Goal: Register for event/course

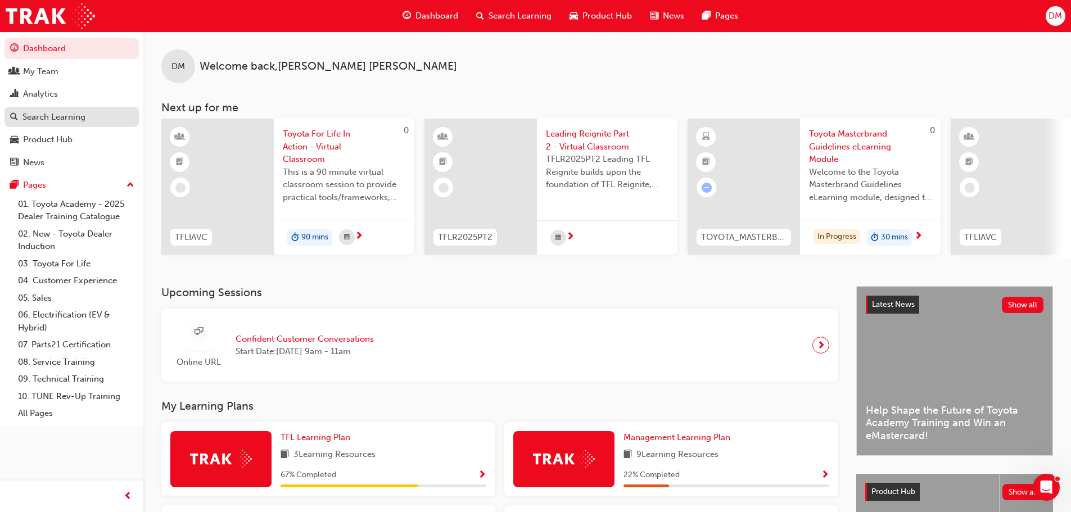
click at [56, 115] on div "Search Learning" at bounding box center [53, 117] width 63 height 13
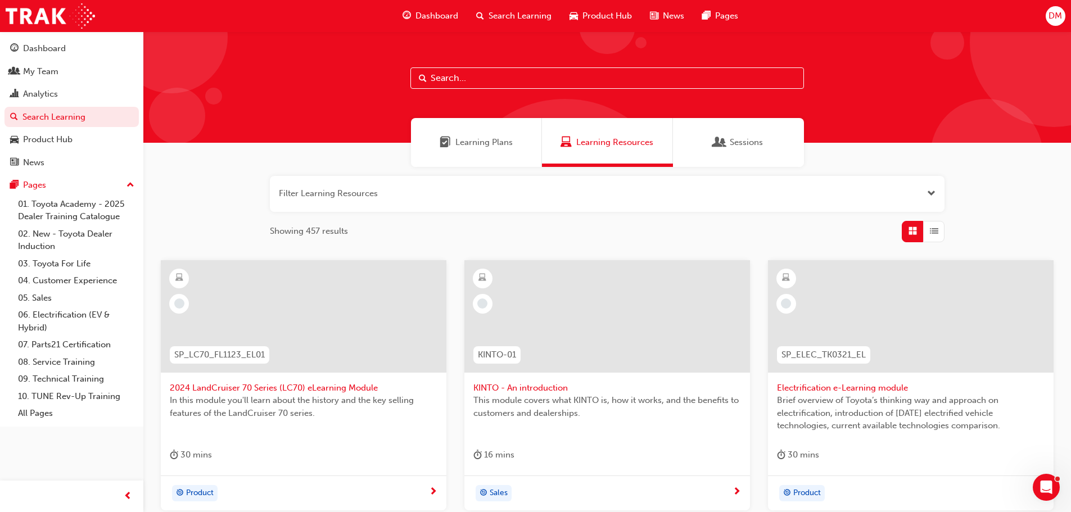
click at [440, 76] on input "text" at bounding box center [606, 77] width 393 height 21
type input "[PERSON_NAME]"
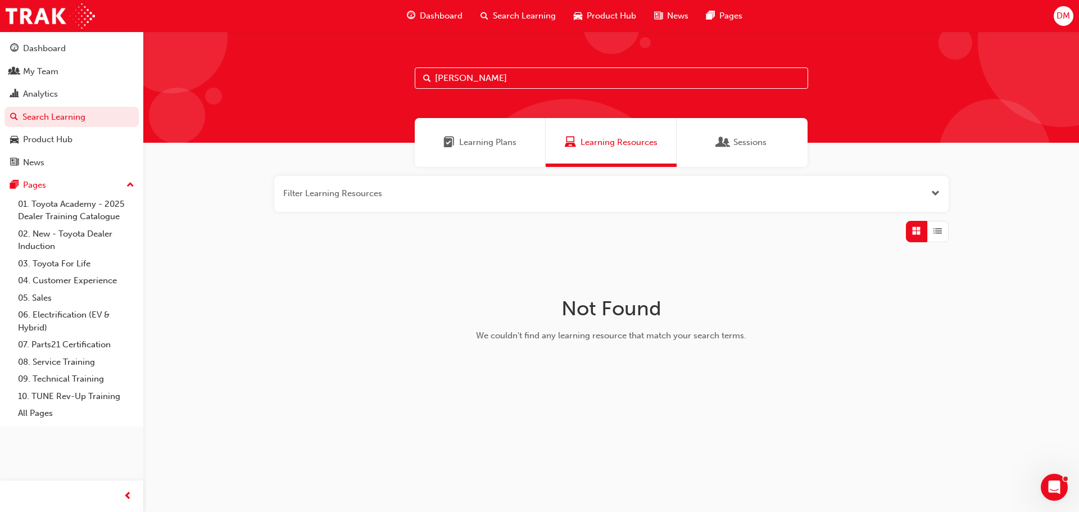
drag, startPoint x: 470, startPoint y: 80, endPoint x: 364, endPoint y: 69, distance: 106.8
click at [399, 75] on div "[PERSON_NAME]" at bounding box center [611, 86] width 936 height 111
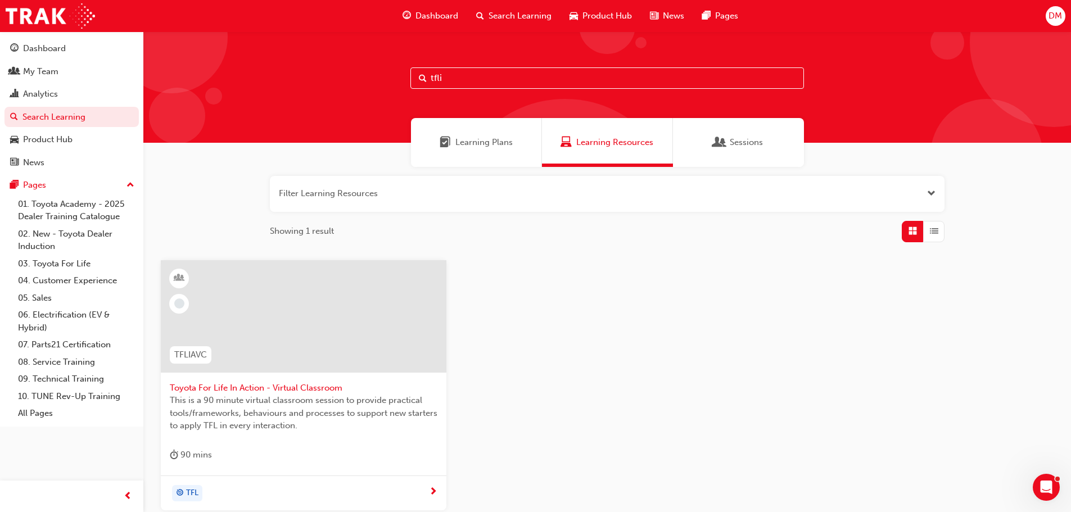
type input "tfli"
click at [270, 390] on span "Toyota For Life In Action - Virtual Classroom" at bounding box center [304, 388] width 268 height 13
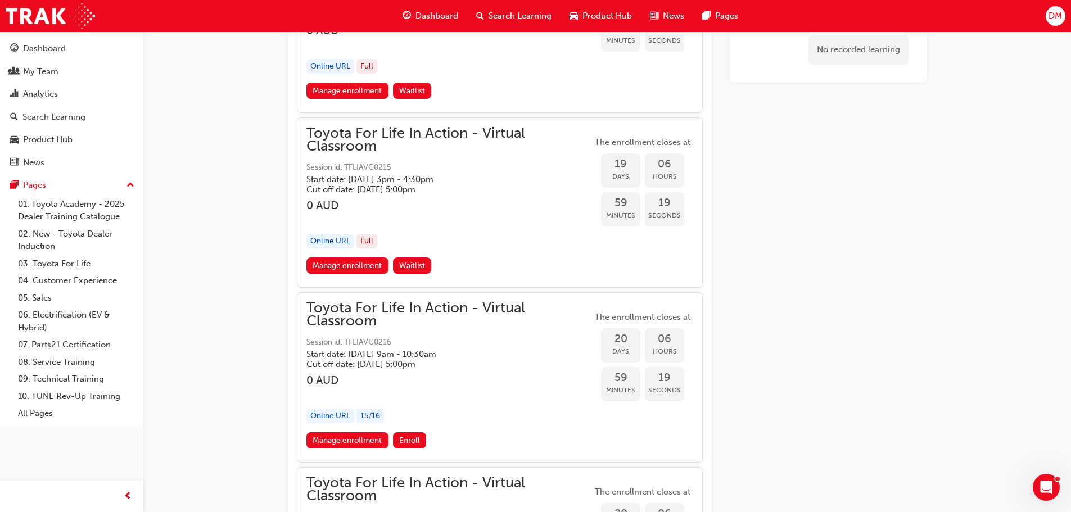
scroll to position [7495, 0]
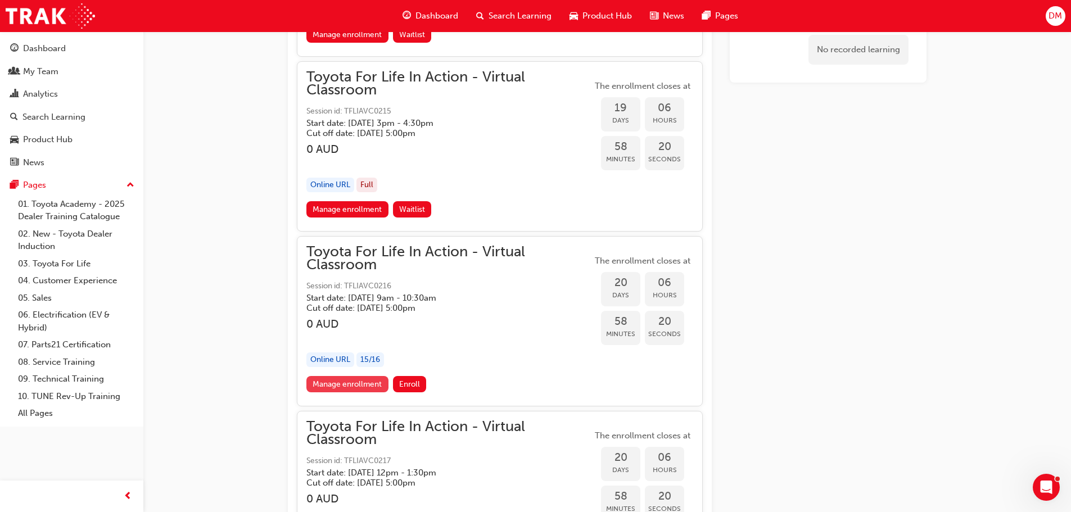
click at [352, 383] on link "Manage enrollment" at bounding box center [347, 384] width 82 height 16
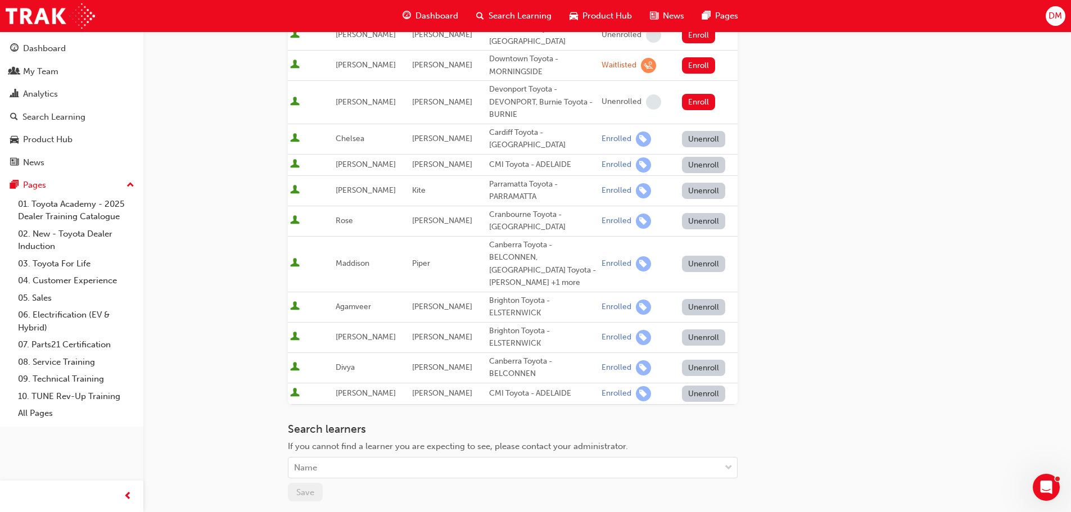
scroll to position [450, 0]
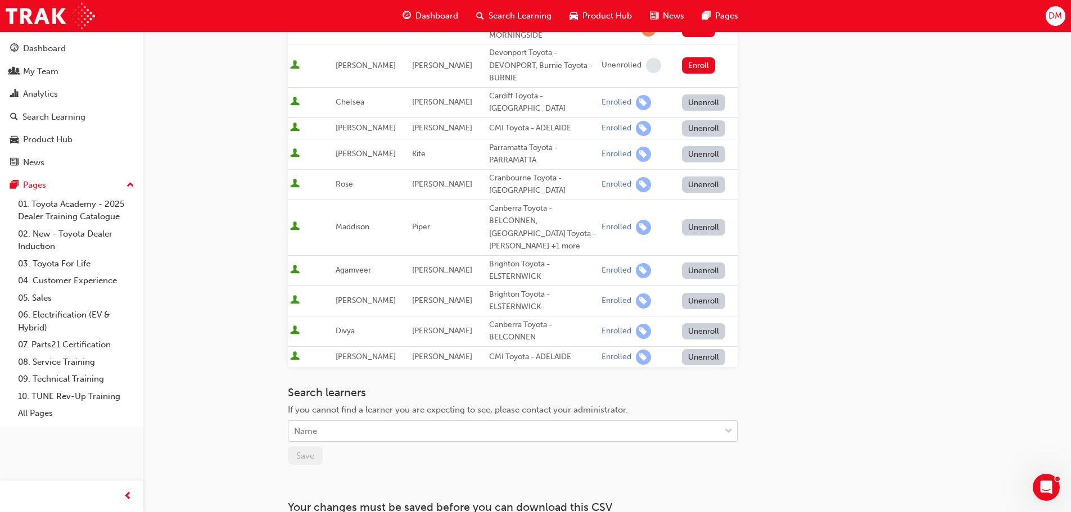
click at [347, 422] on div "Name" at bounding box center [504, 432] width 432 height 20
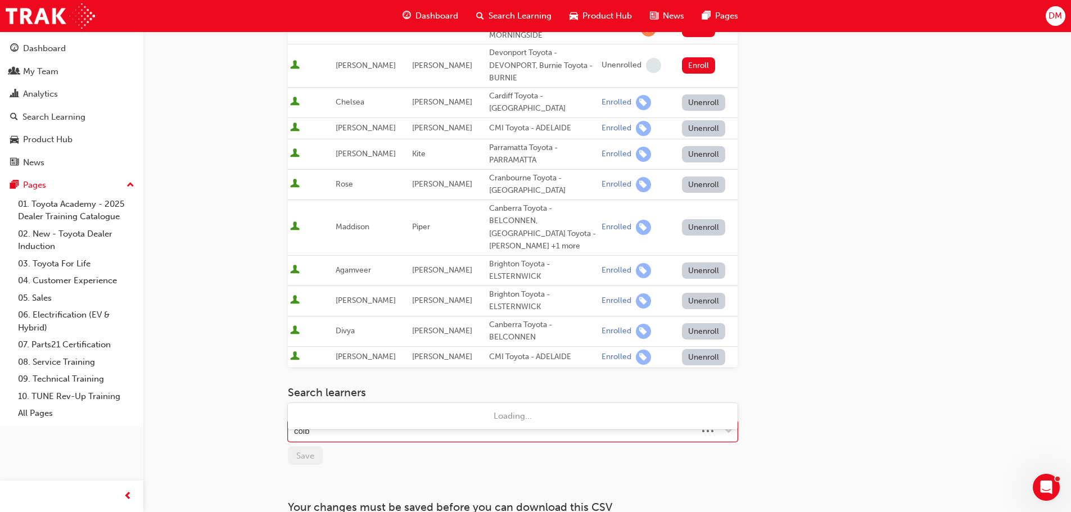
type input "colby"
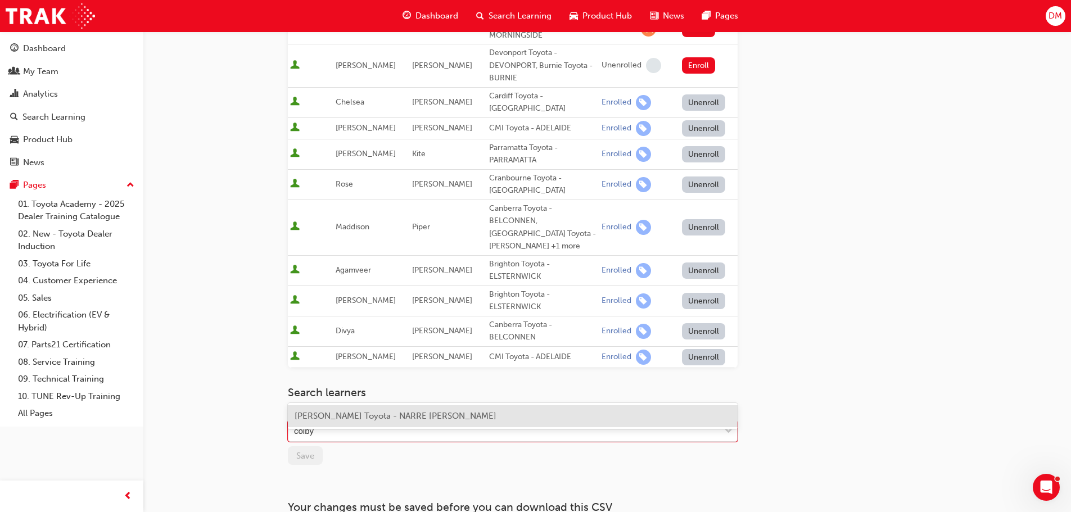
click at [375, 420] on span "[PERSON_NAME] Toyota - NARRE [PERSON_NAME]" at bounding box center [396, 416] width 202 height 10
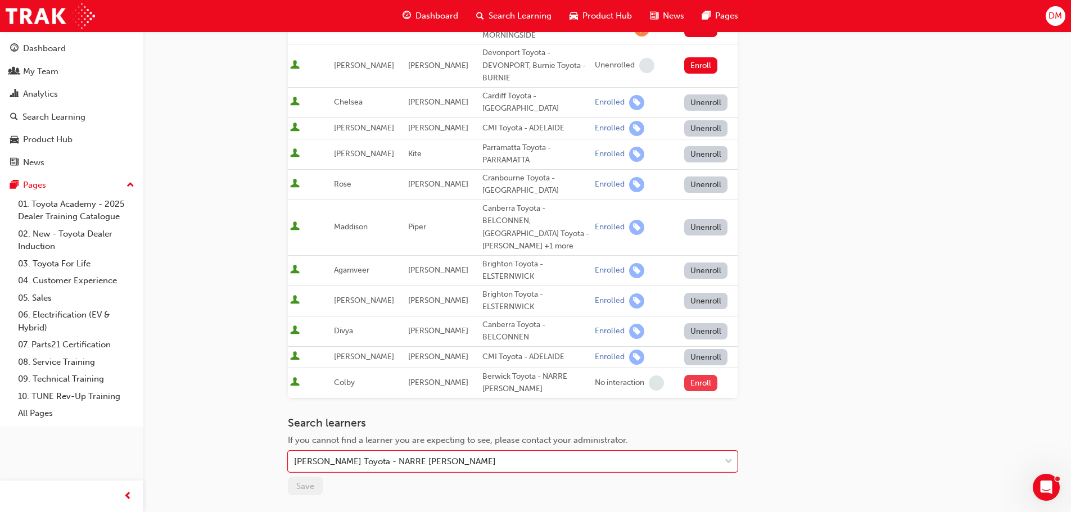
click at [696, 375] on button "Enroll" at bounding box center [701, 383] width 34 height 16
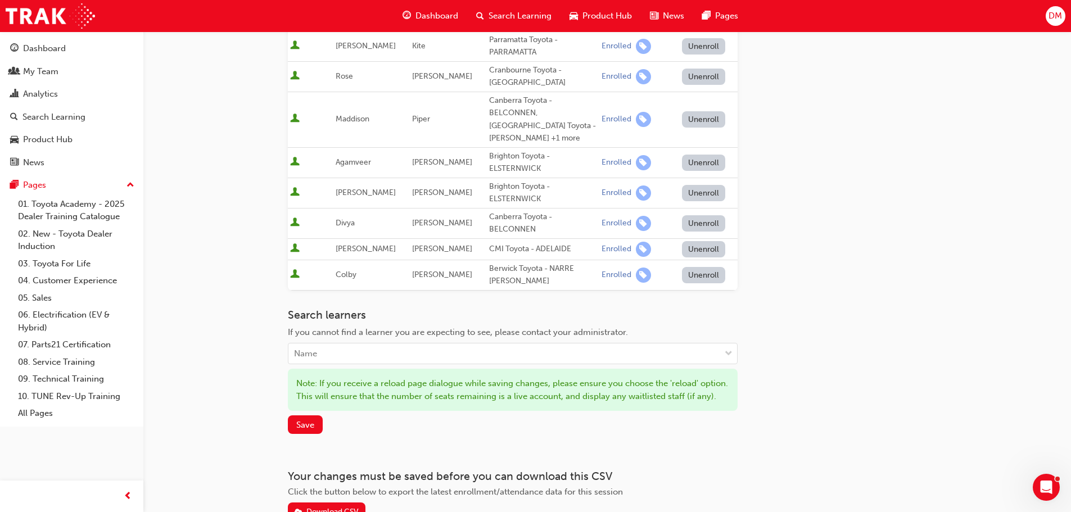
scroll to position [562, 0]
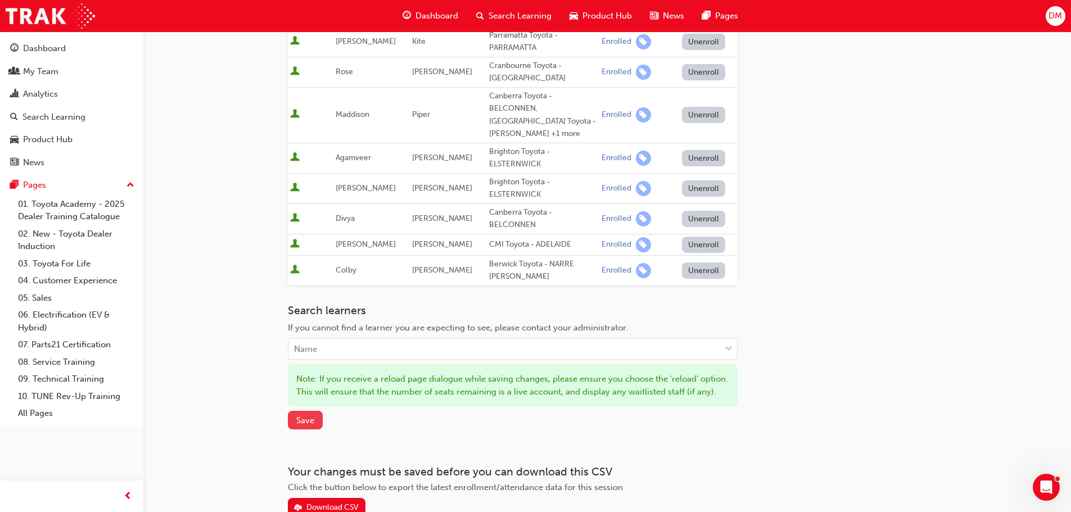
click at [303, 415] on span "Save" at bounding box center [305, 420] width 18 height 10
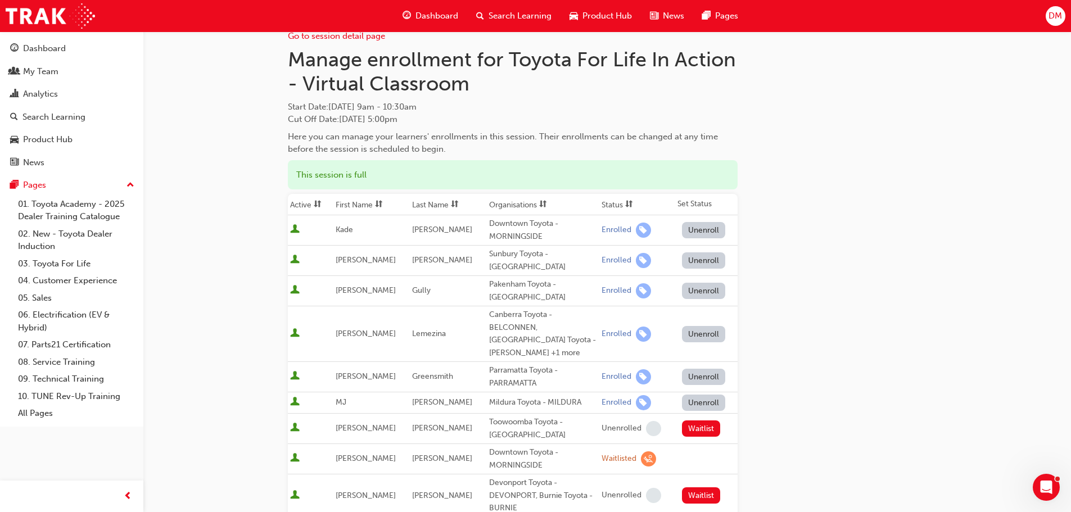
scroll to position [0, 0]
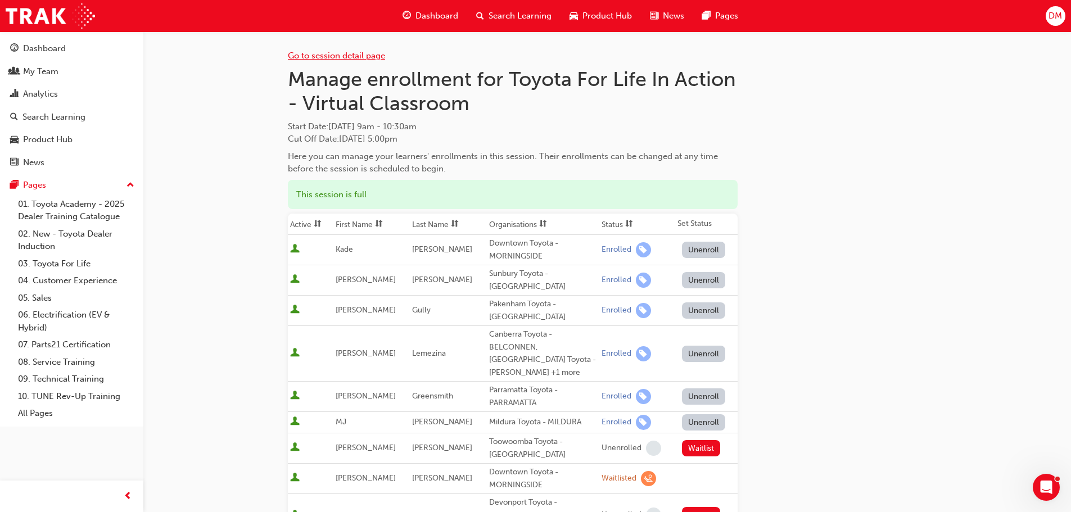
click at [338, 53] on link "Go to session detail page" at bounding box center [336, 56] width 97 height 10
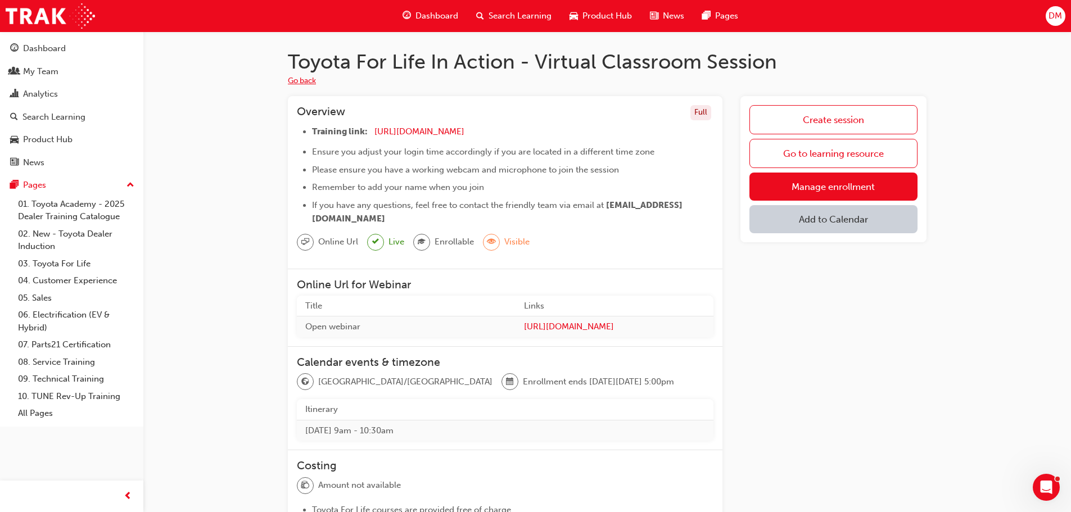
click at [293, 79] on button "Go back" at bounding box center [302, 81] width 28 height 13
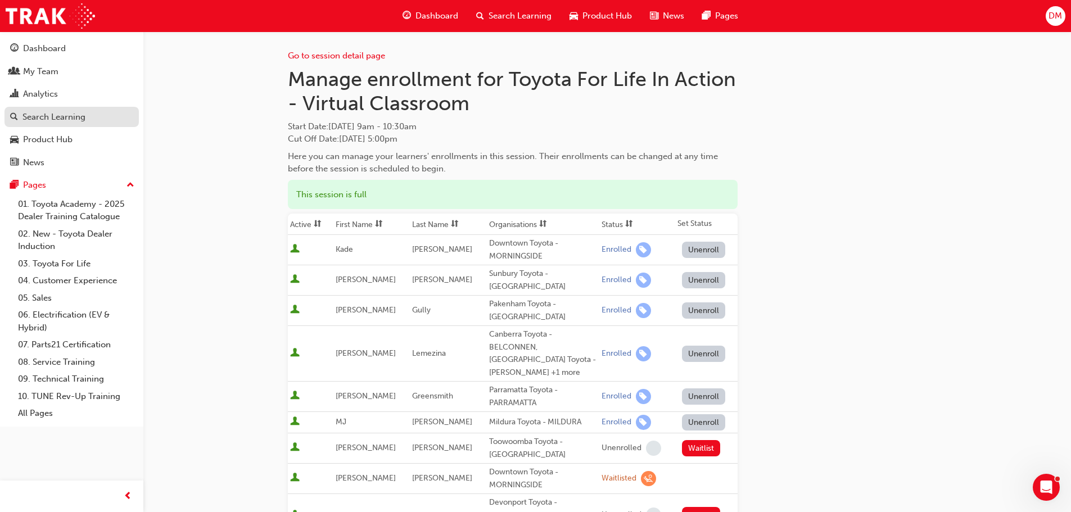
click at [73, 113] on div "Search Learning" at bounding box center [53, 117] width 63 height 13
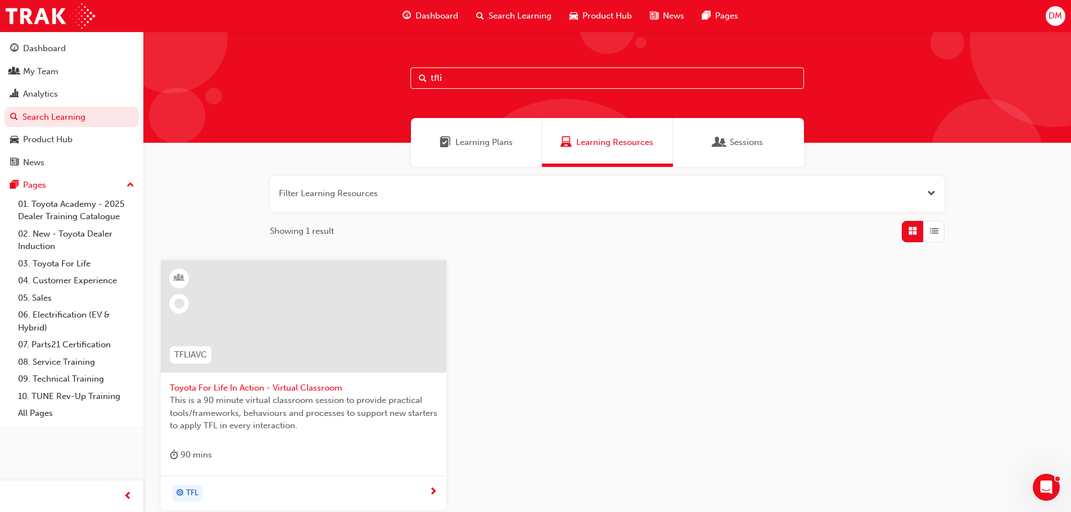
click at [252, 388] on span "Toyota For Life In Action - Virtual Classroom" at bounding box center [304, 388] width 268 height 13
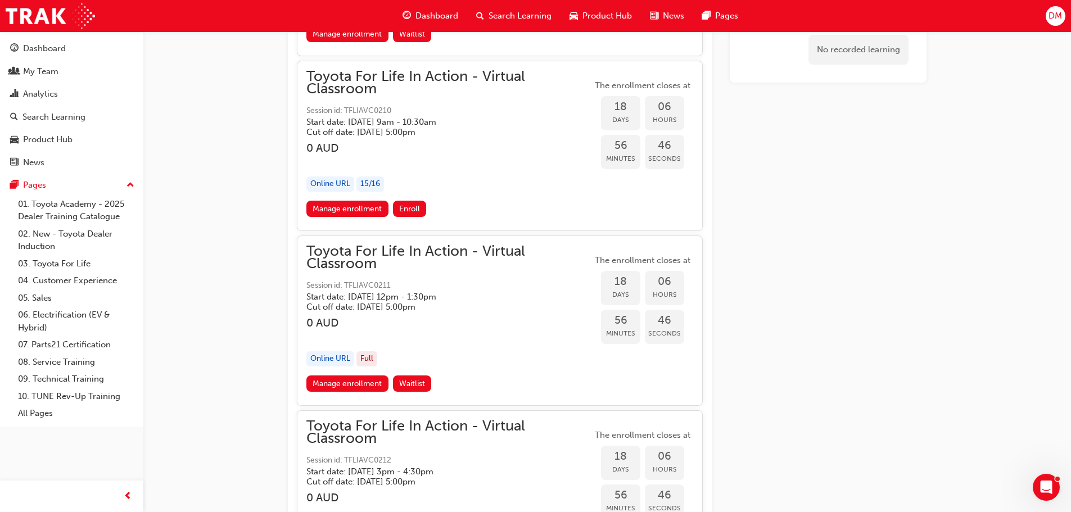
scroll to position [6624, 0]
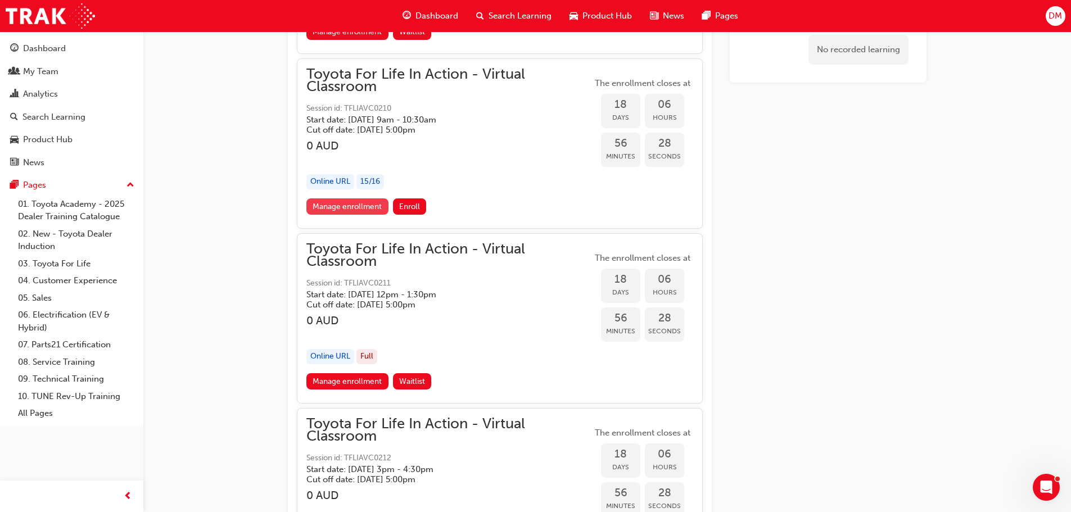
click at [350, 209] on link "Manage enrollment" at bounding box center [347, 206] width 82 height 16
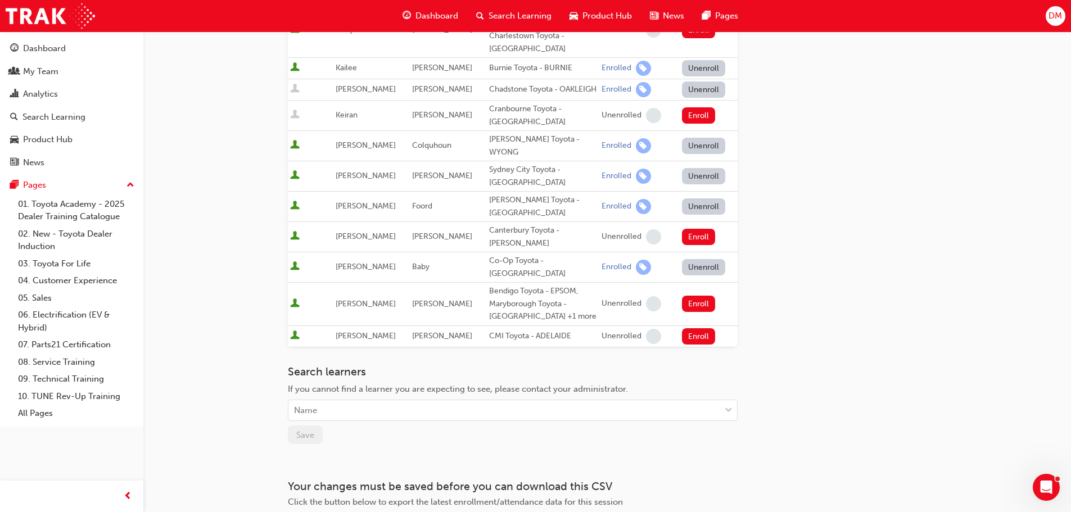
scroll to position [562, 0]
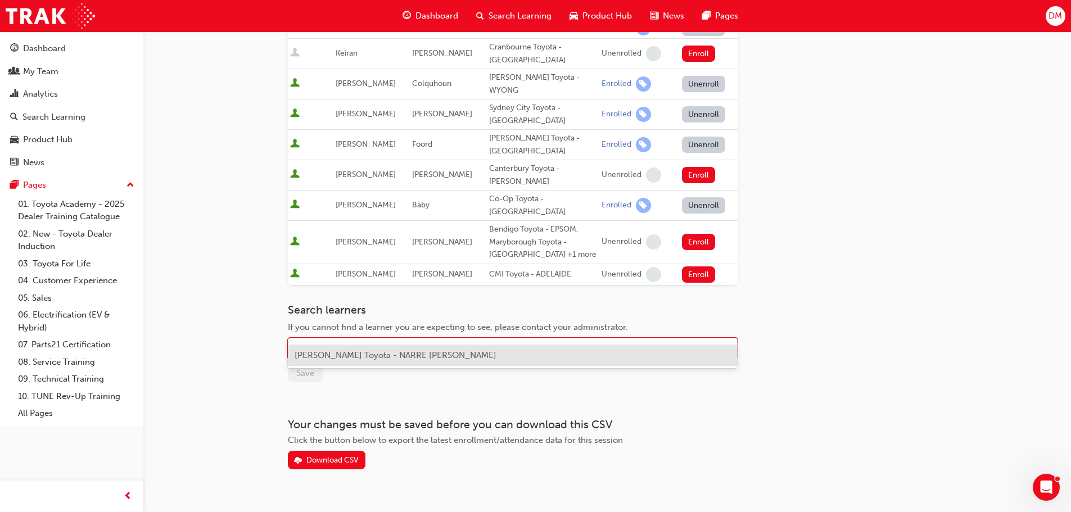
click at [328, 339] on div "Name" at bounding box center [504, 349] width 432 height 20
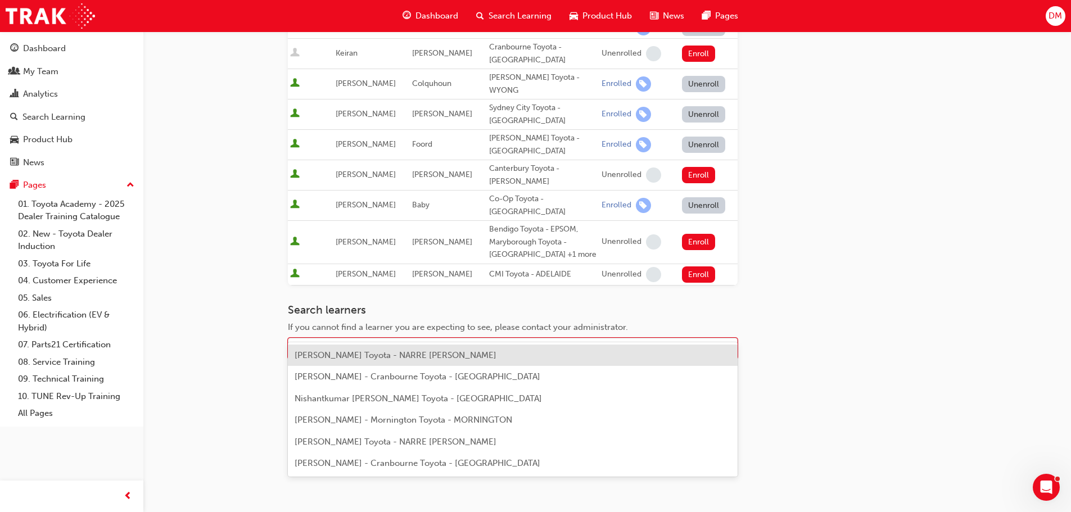
type input "[PERSON_NAME]"
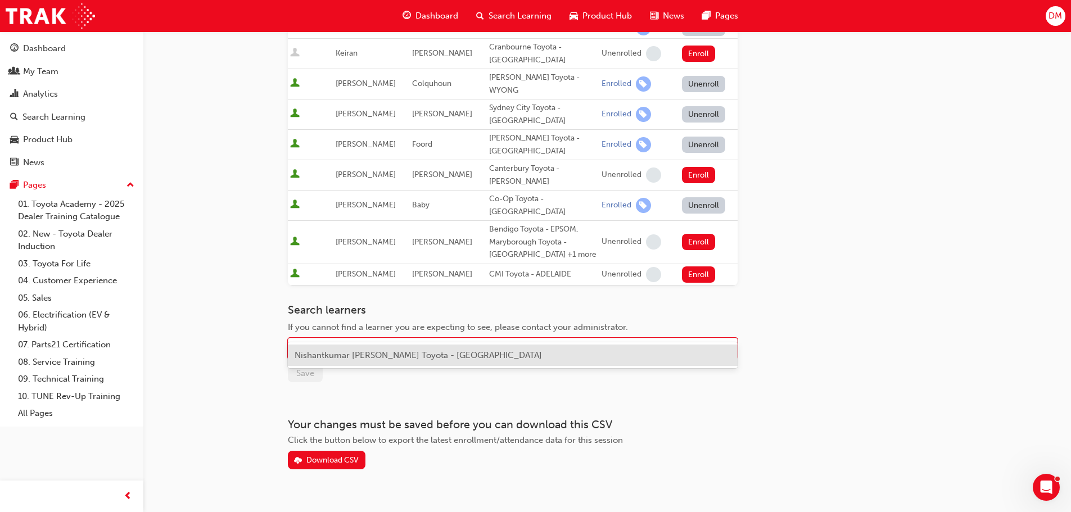
click at [347, 354] on span "Nishantkumar [PERSON_NAME] Toyota - [GEOGRAPHIC_DATA]" at bounding box center [418, 355] width 247 height 10
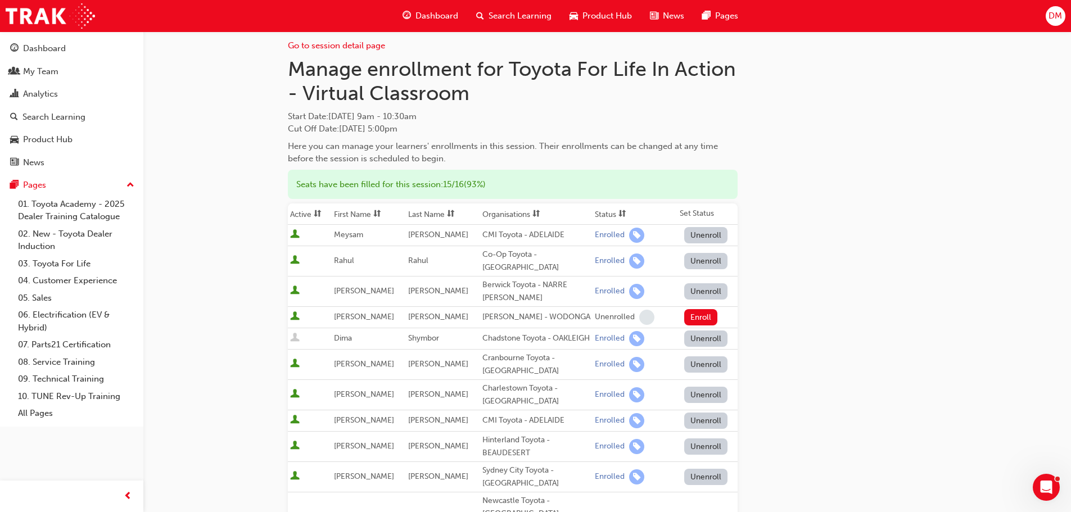
scroll to position [0, 0]
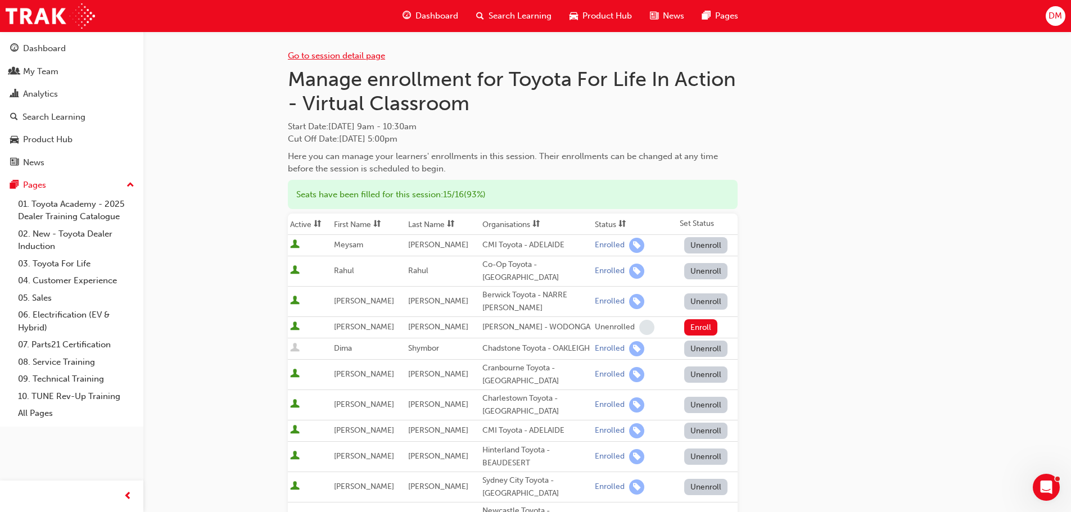
click at [321, 54] on link "Go to session detail page" at bounding box center [336, 56] width 97 height 10
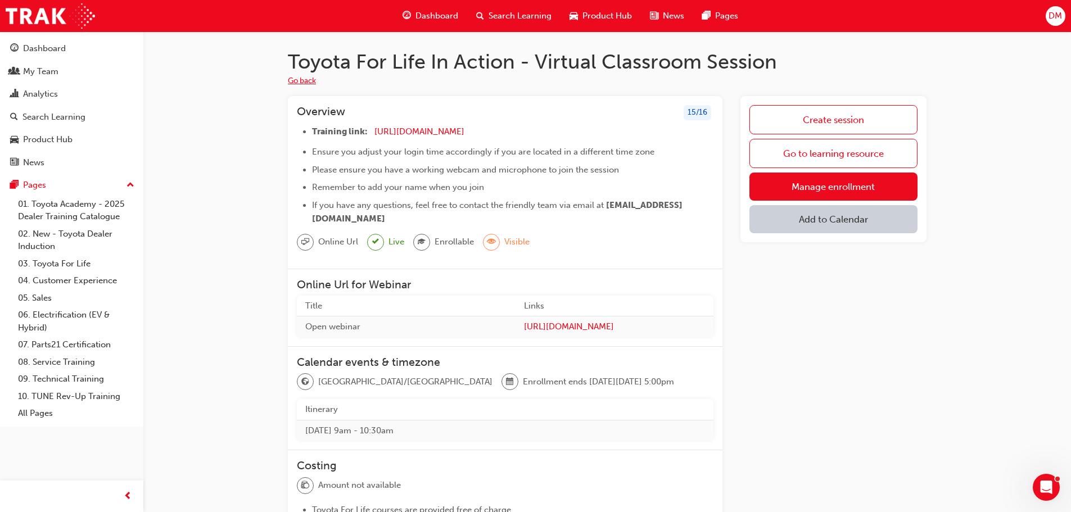
click at [296, 75] on button "Go back" at bounding box center [302, 81] width 28 height 13
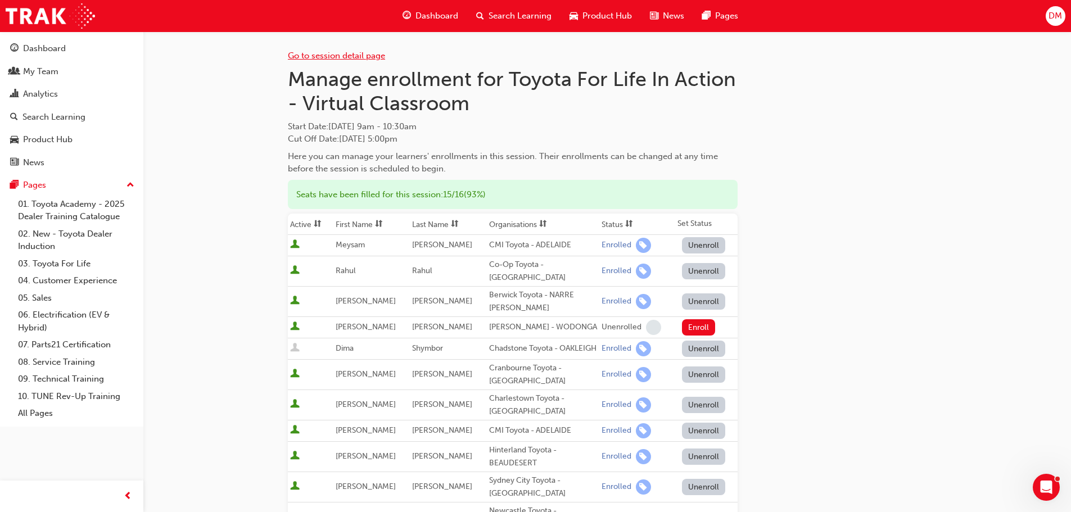
click at [334, 55] on link "Go to session detail page" at bounding box center [336, 56] width 97 height 10
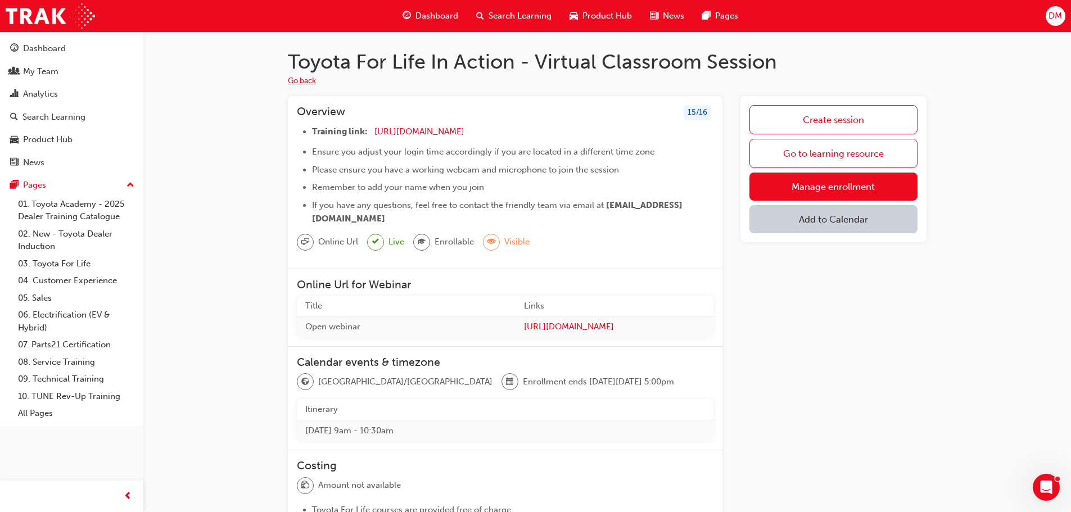
click at [302, 80] on button "Go back" at bounding box center [302, 81] width 28 height 13
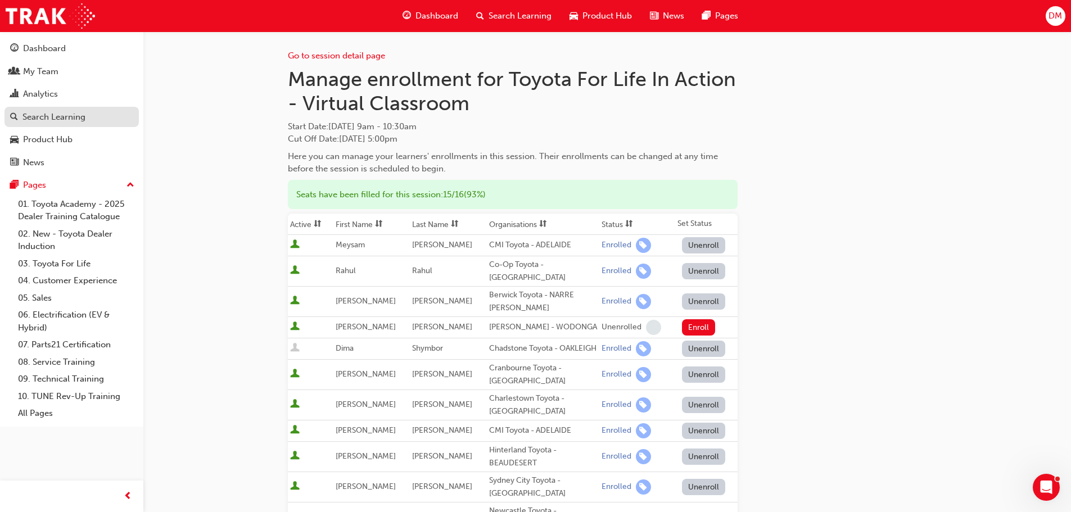
click at [47, 114] on div "Search Learning" at bounding box center [53, 117] width 63 height 13
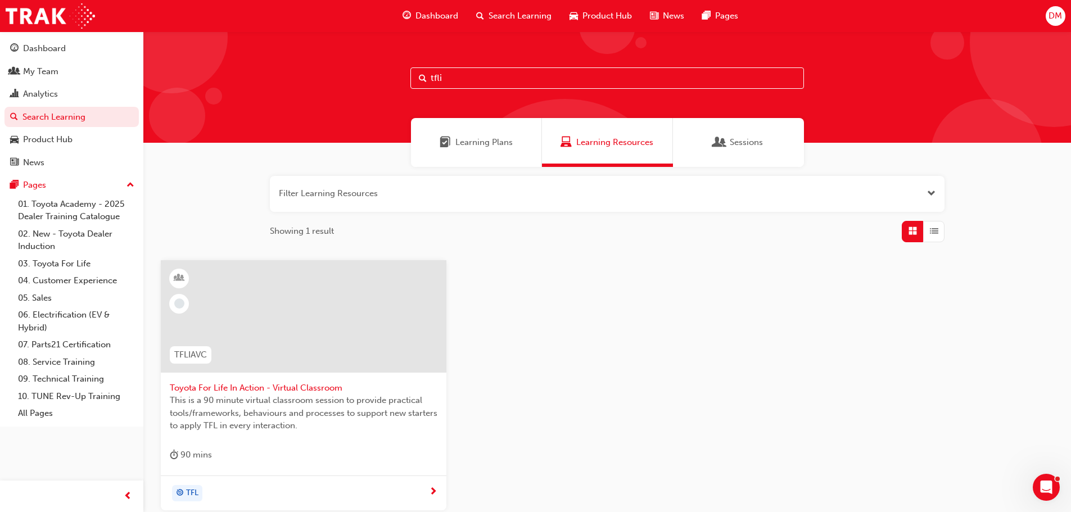
click at [212, 387] on span "Toyota For Life In Action - Virtual Classroom" at bounding box center [304, 388] width 268 height 13
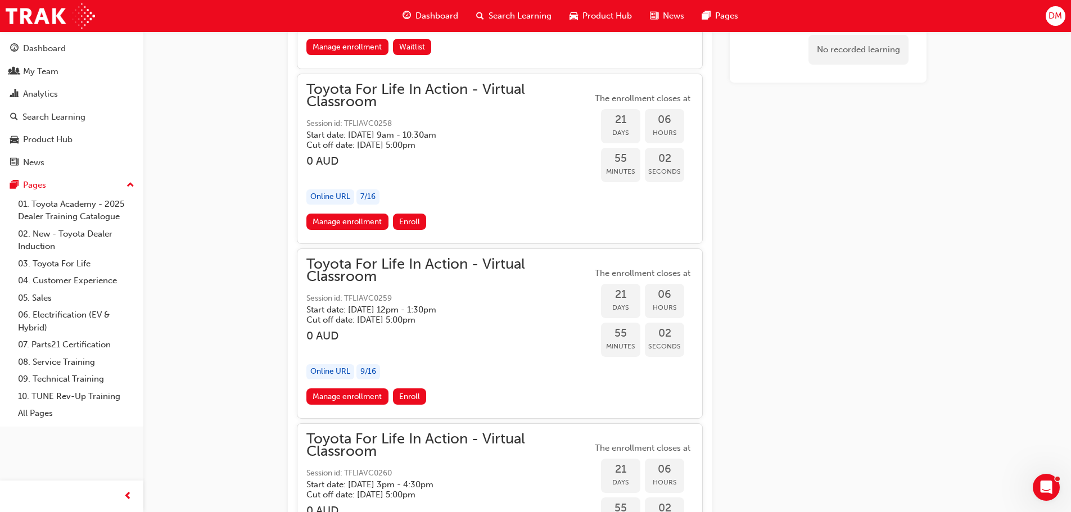
scroll to position [8198, 0]
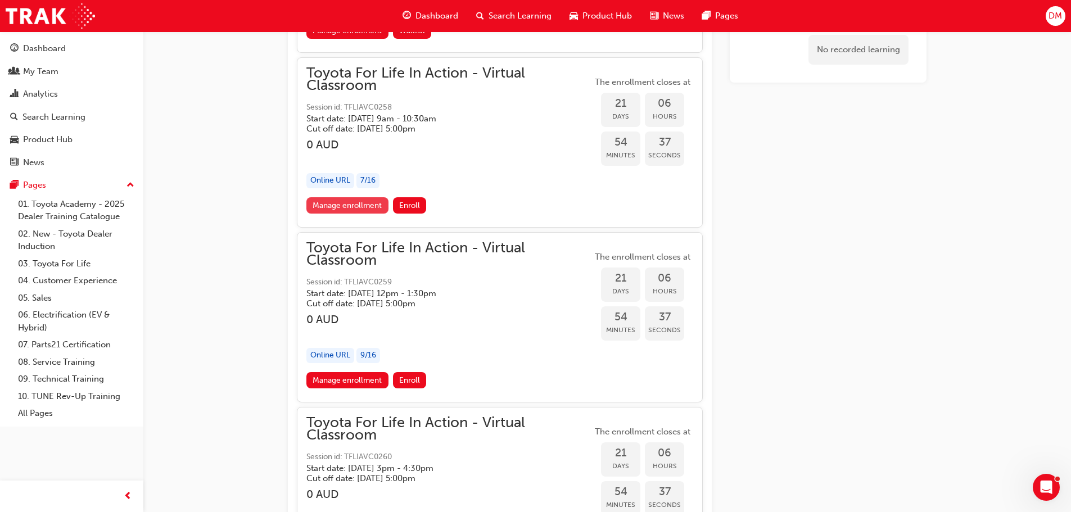
click at [342, 205] on link "Manage enrollment" at bounding box center [347, 205] width 82 height 16
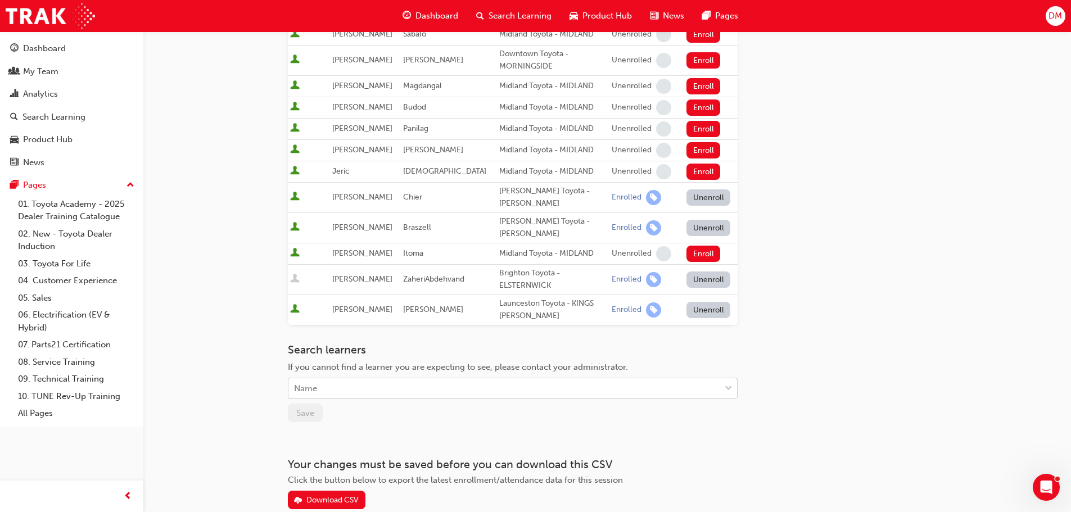
scroll to position [434, 0]
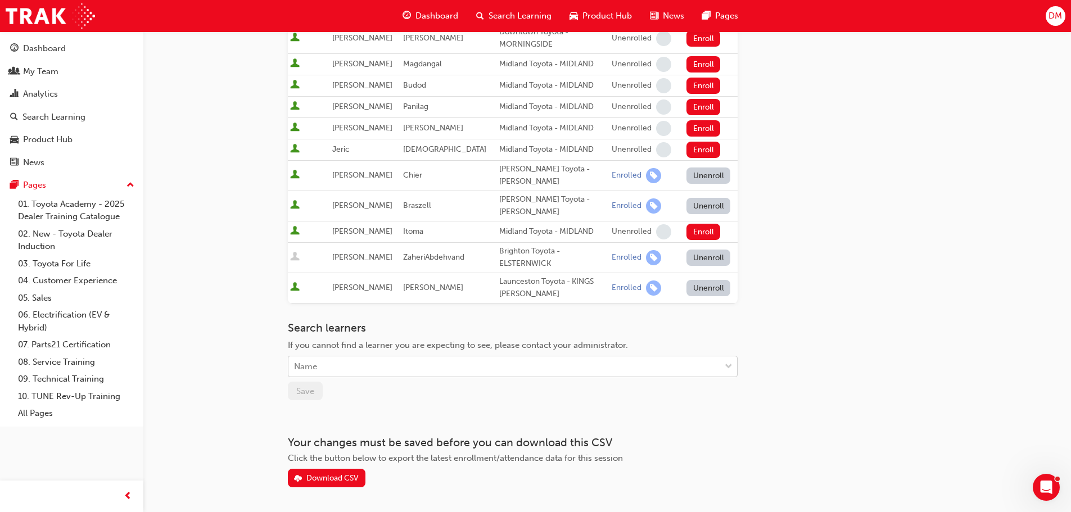
click at [330, 357] on div "Name" at bounding box center [504, 367] width 432 height 20
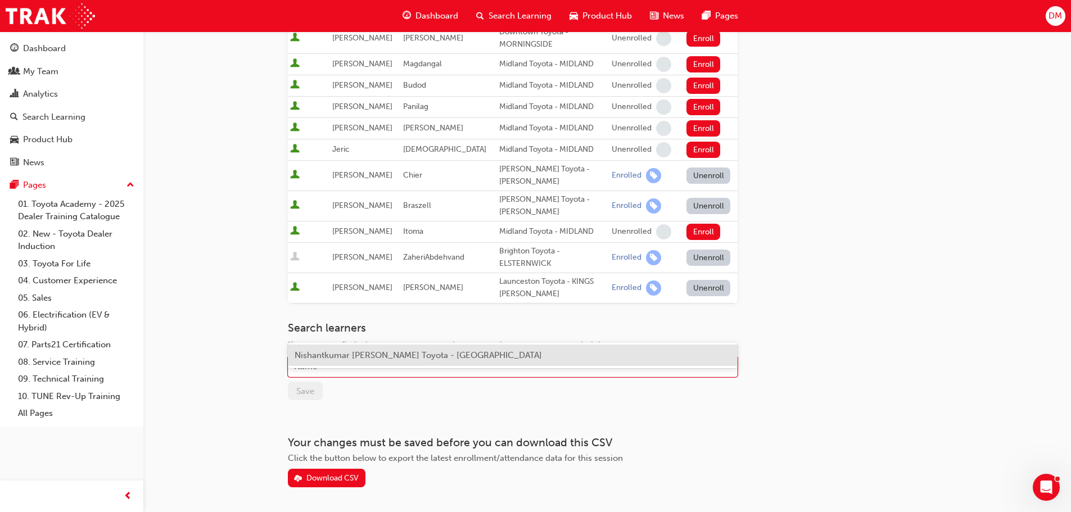
click at [355, 355] on span "Nishantkumar [PERSON_NAME] Toyota - [GEOGRAPHIC_DATA]" at bounding box center [418, 355] width 247 height 10
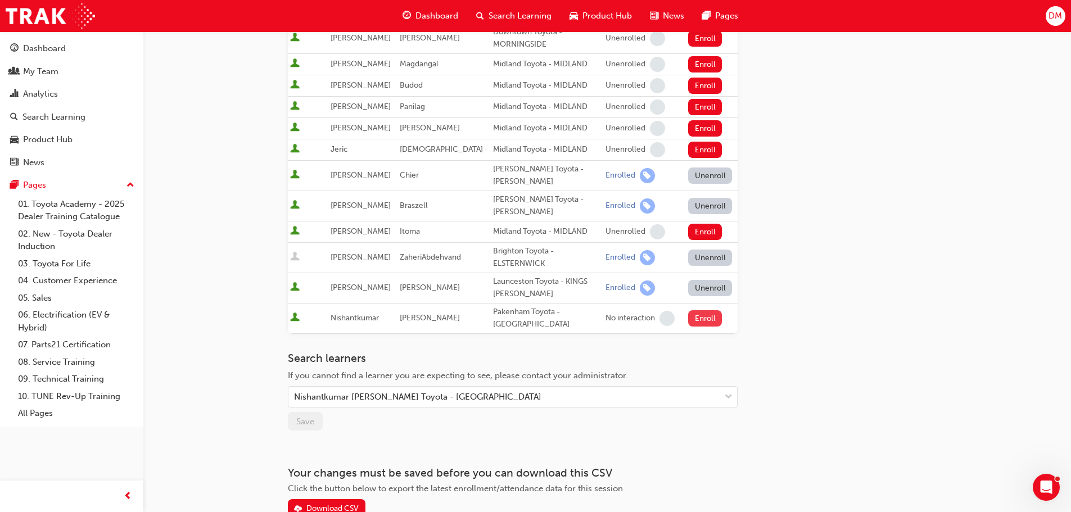
click at [704, 310] on button "Enroll" at bounding box center [705, 318] width 34 height 16
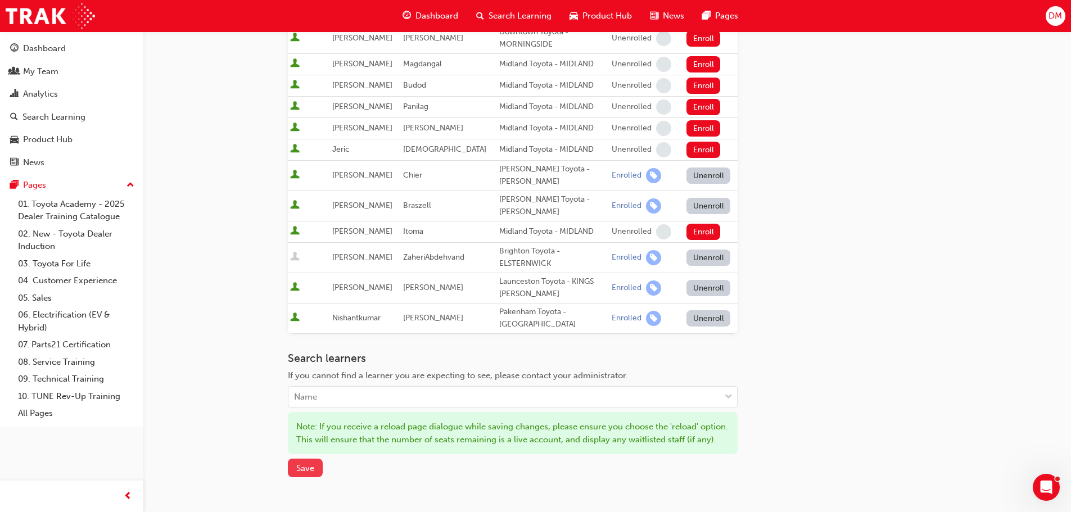
click at [312, 463] on span "Save" at bounding box center [305, 468] width 18 height 10
